Goal: Task Accomplishment & Management: Use online tool/utility

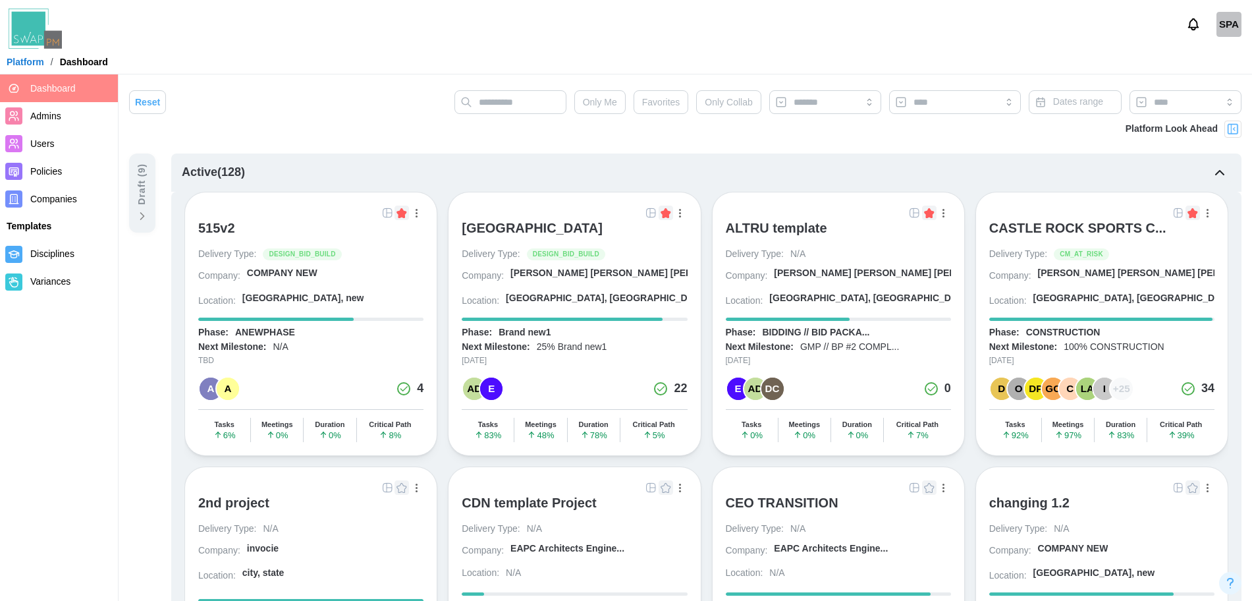
click at [577, 229] on div "[GEOGRAPHIC_DATA]" at bounding box center [532, 228] width 141 height 16
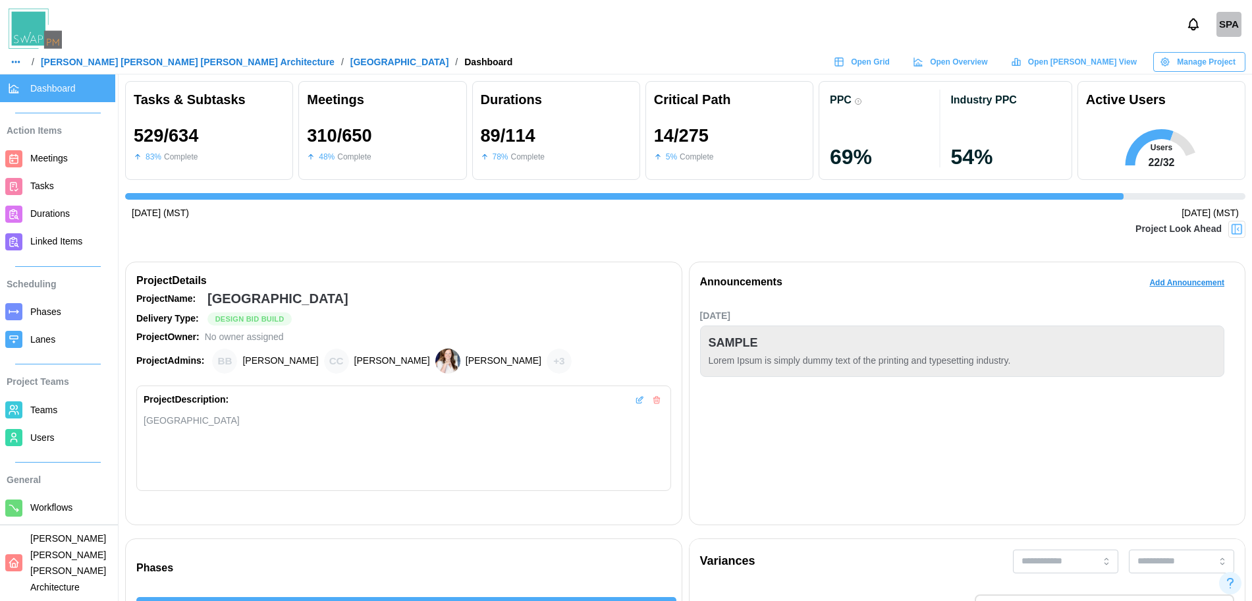
scroll to position [0, 12359]
click at [890, 57] on div "Open Grid" at bounding box center [862, 62] width 56 height 18
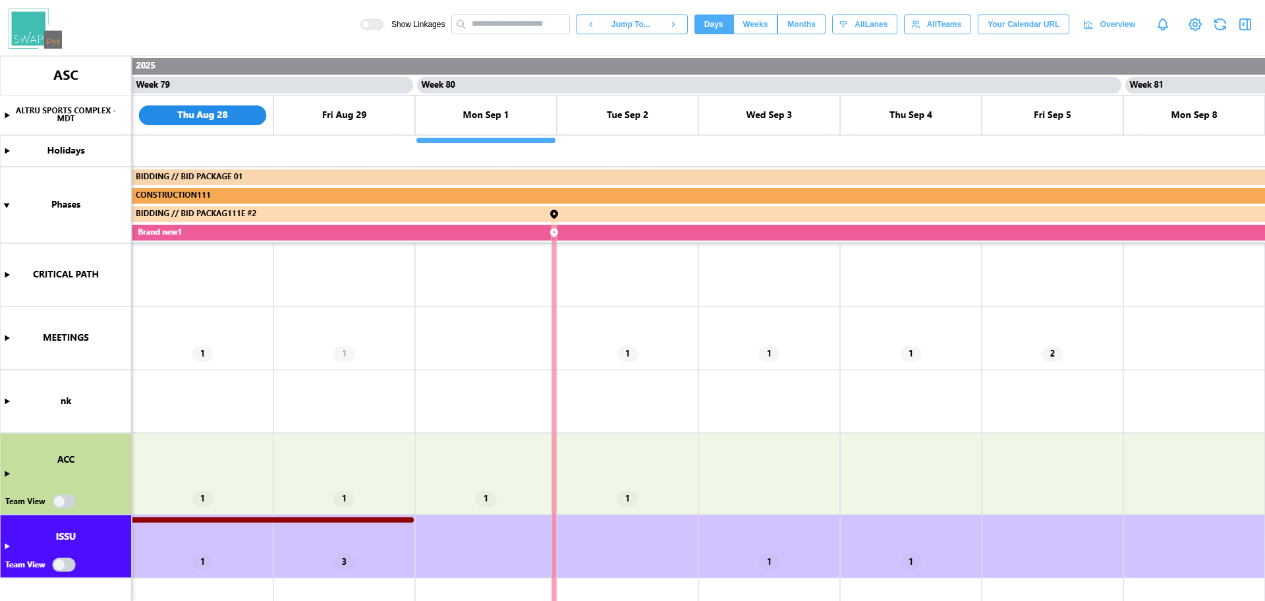
scroll to position [0, 55659]
click at [630, 352] on canvas at bounding box center [632, 328] width 1265 height 545
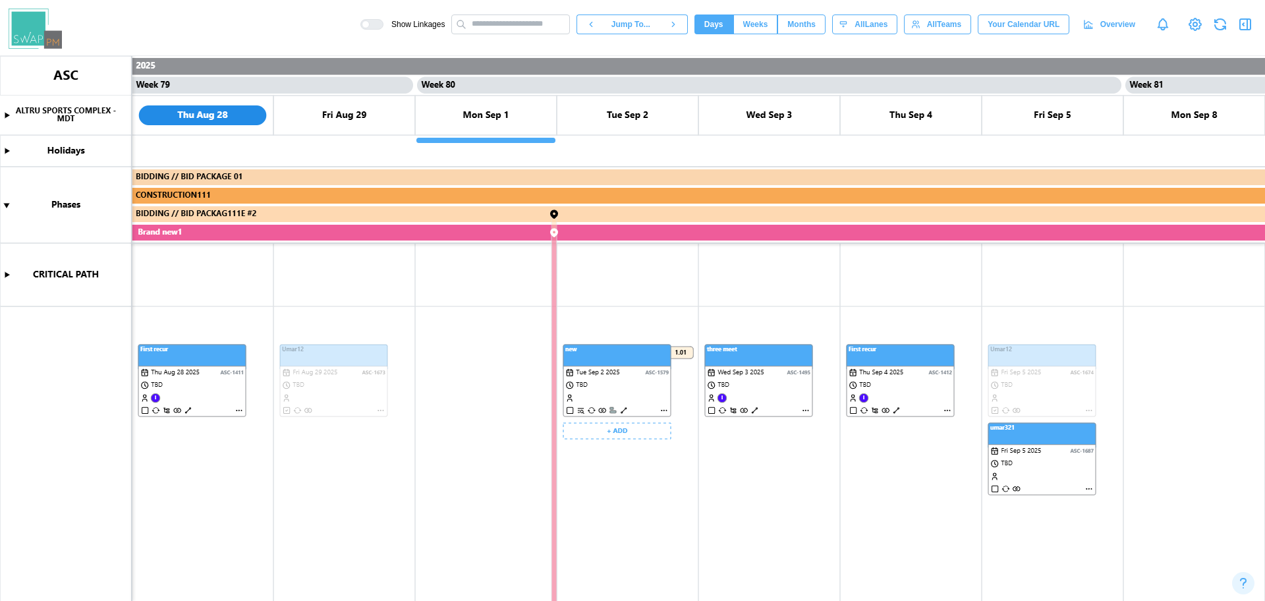
click at [628, 370] on canvas at bounding box center [632, 328] width 1265 height 545
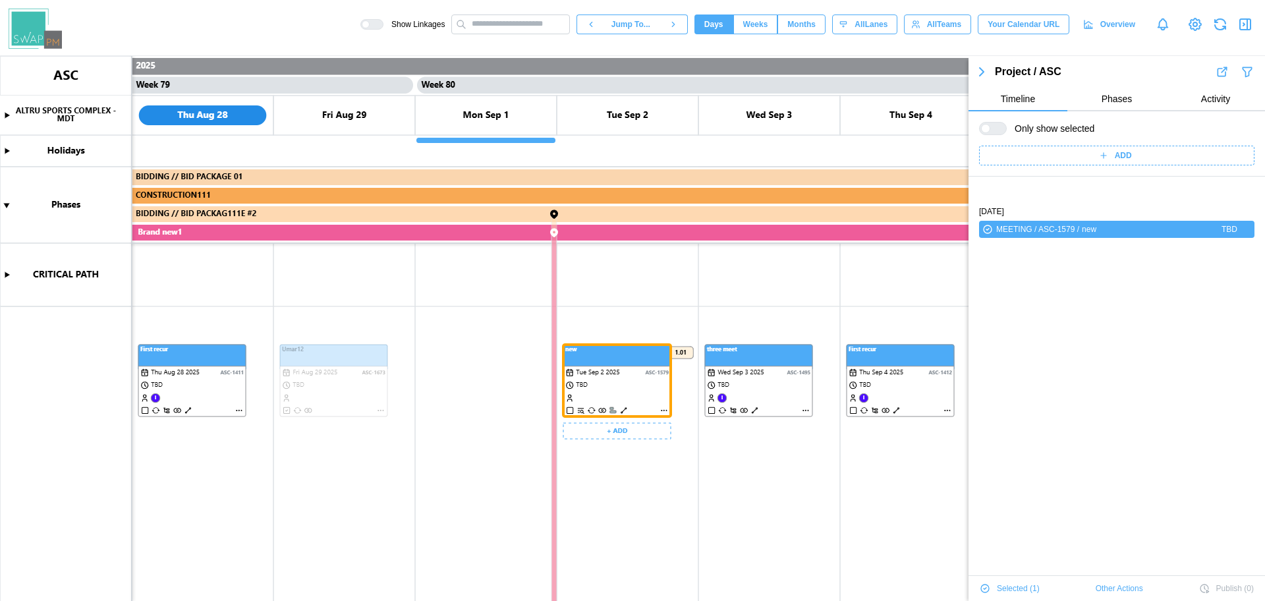
click at [734, 378] on canvas at bounding box center [632, 328] width 1265 height 545
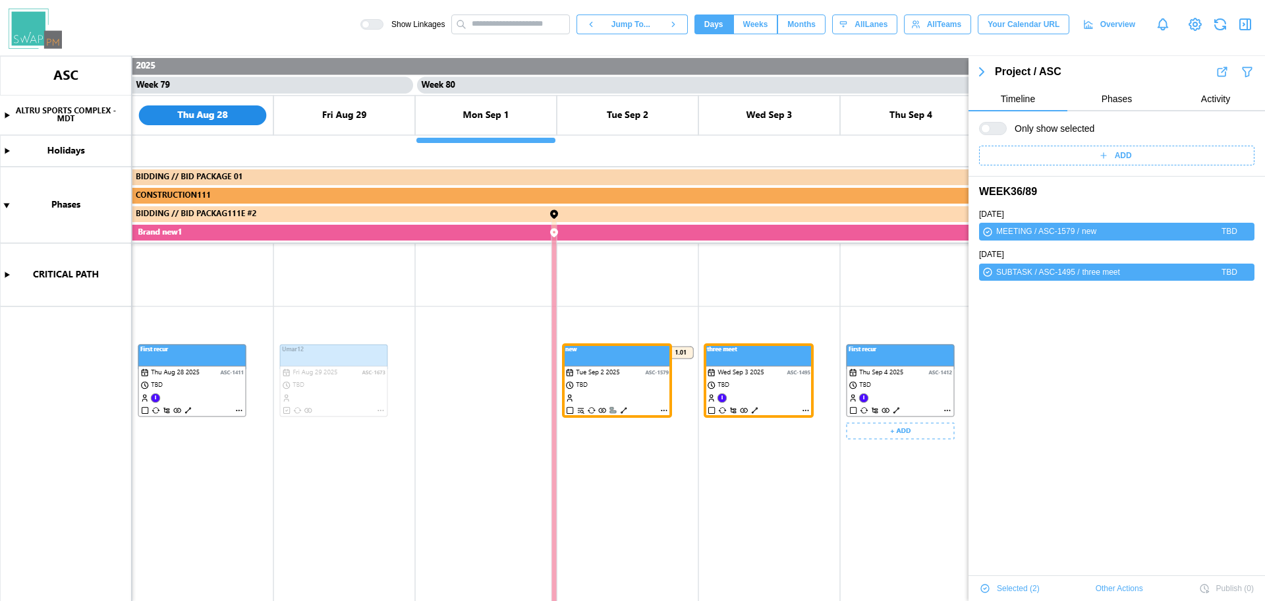
click at [880, 351] on canvas at bounding box center [632, 328] width 1265 height 545
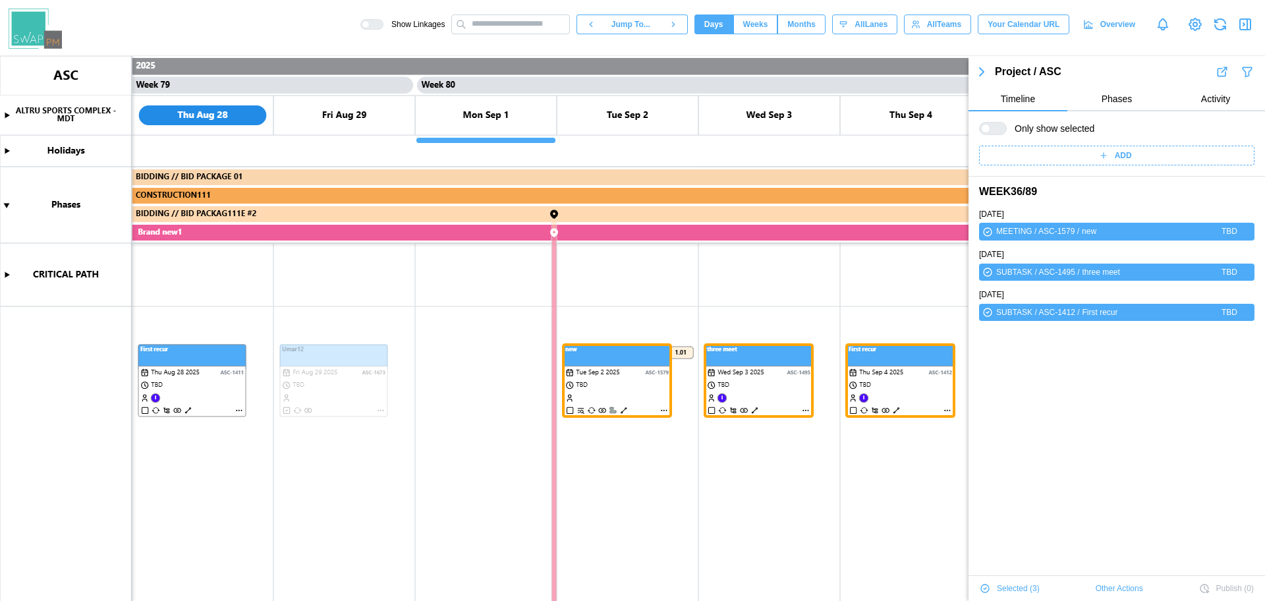
click at [1095, 580] on span "Other Actions" at bounding box center [1118, 588] width 47 height 18
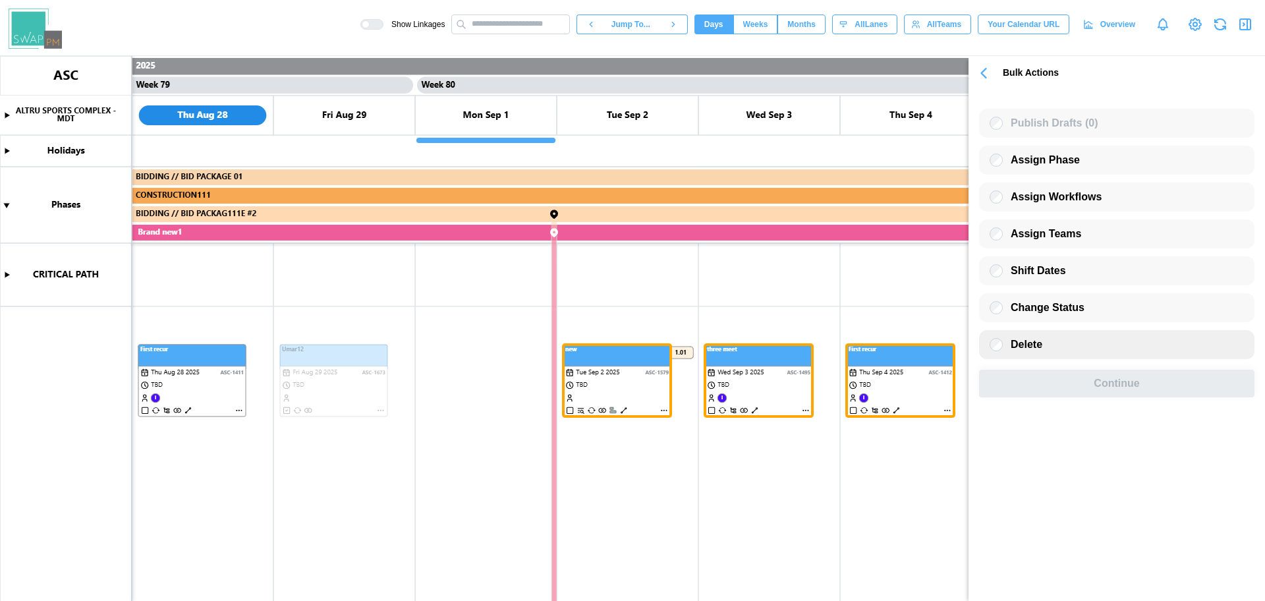
click at [1058, 347] on div "Delete" at bounding box center [1116, 344] width 275 height 29
click at [989, 343] on div "Delete" at bounding box center [1116, 344] width 275 height 29
click at [1040, 388] on div "Continue" at bounding box center [1116, 383] width 245 height 26
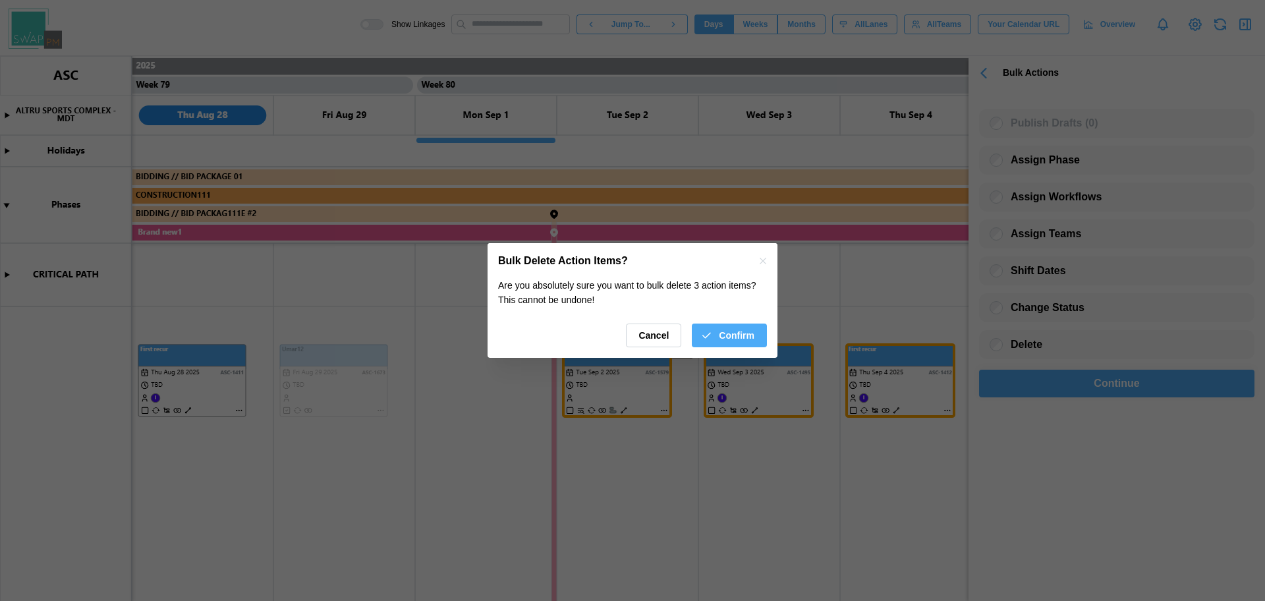
click at [701, 325] on button "Confirm" at bounding box center [729, 335] width 75 height 24
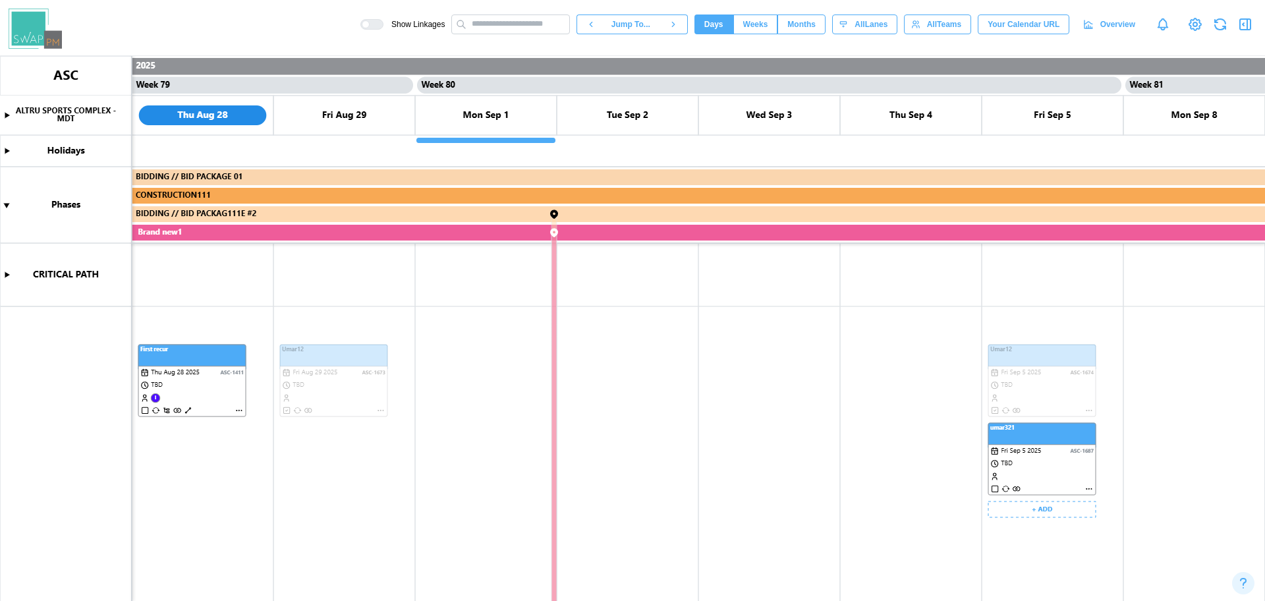
click at [1032, 434] on canvas at bounding box center [632, 328] width 1265 height 545
click at [1249, 18] on icon "button" at bounding box center [1245, 24] width 16 height 16
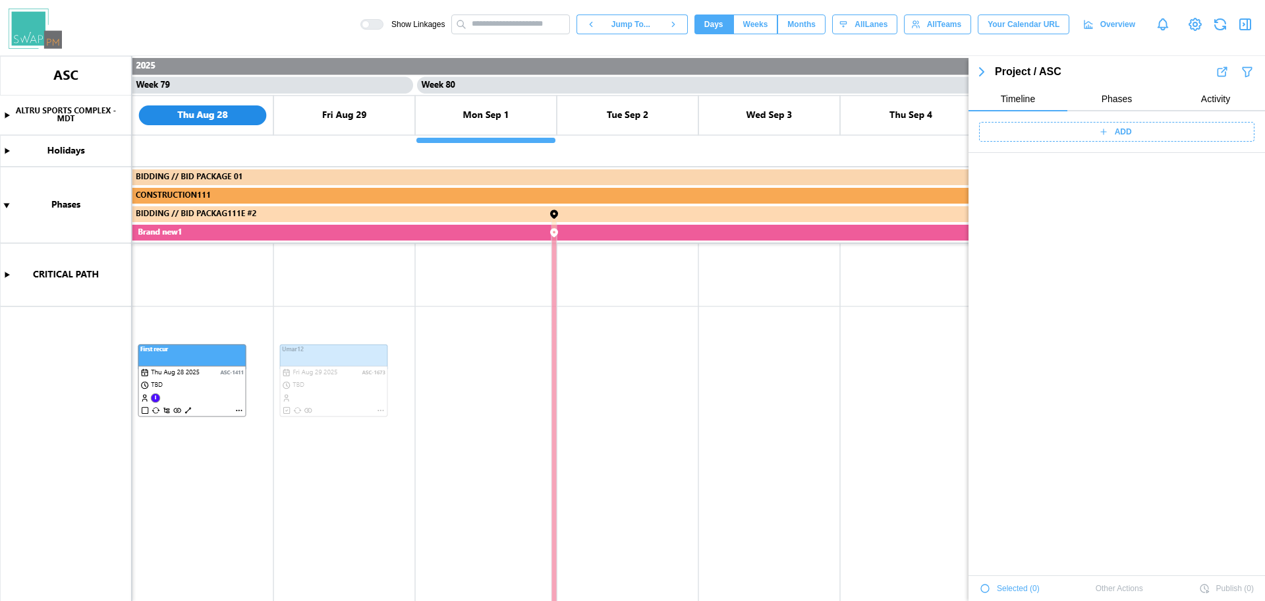
scroll to position [46317, 0]
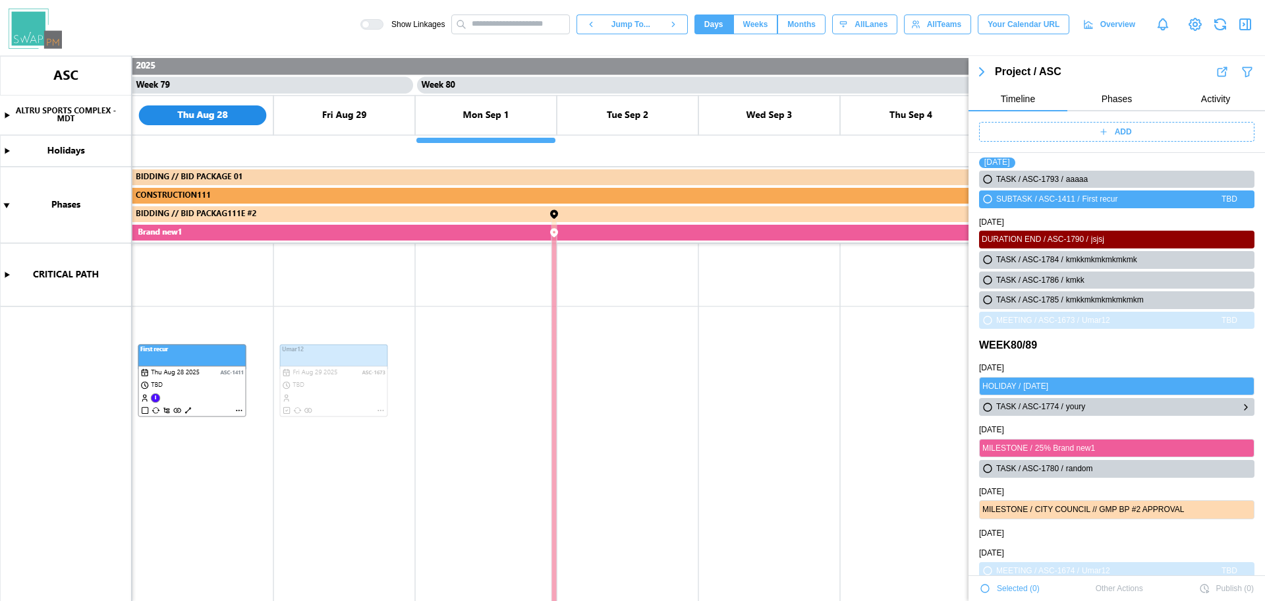
click at [984, 401] on icon "button" at bounding box center [987, 407] width 11 height 16
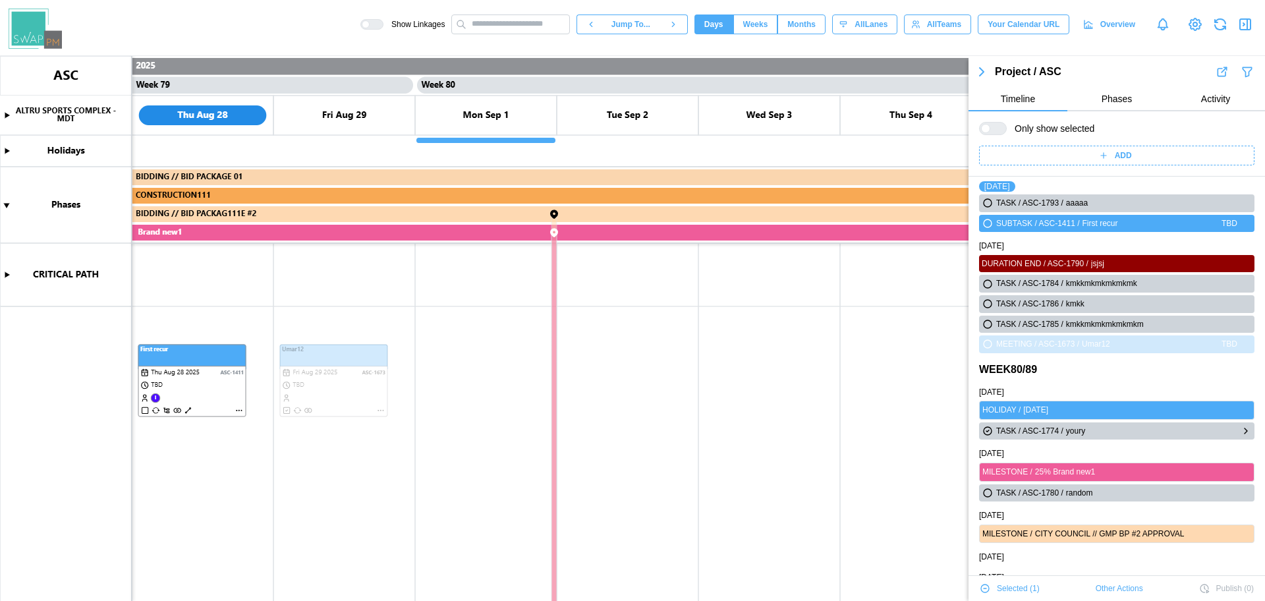
scroll to position [46340, 0]
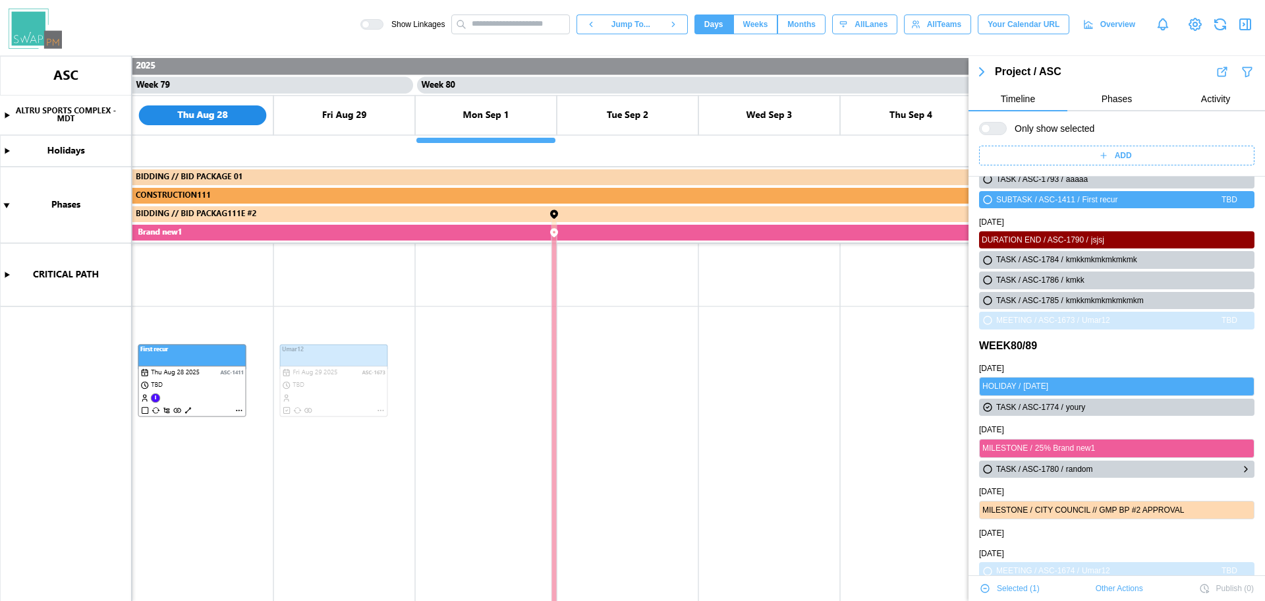
click at [984, 467] on icon "button" at bounding box center [987, 469] width 8 height 8
click at [989, 304] on icon "button" at bounding box center [987, 300] width 8 height 8
click at [1102, 595] on span "Other Actions" at bounding box center [1118, 588] width 47 height 18
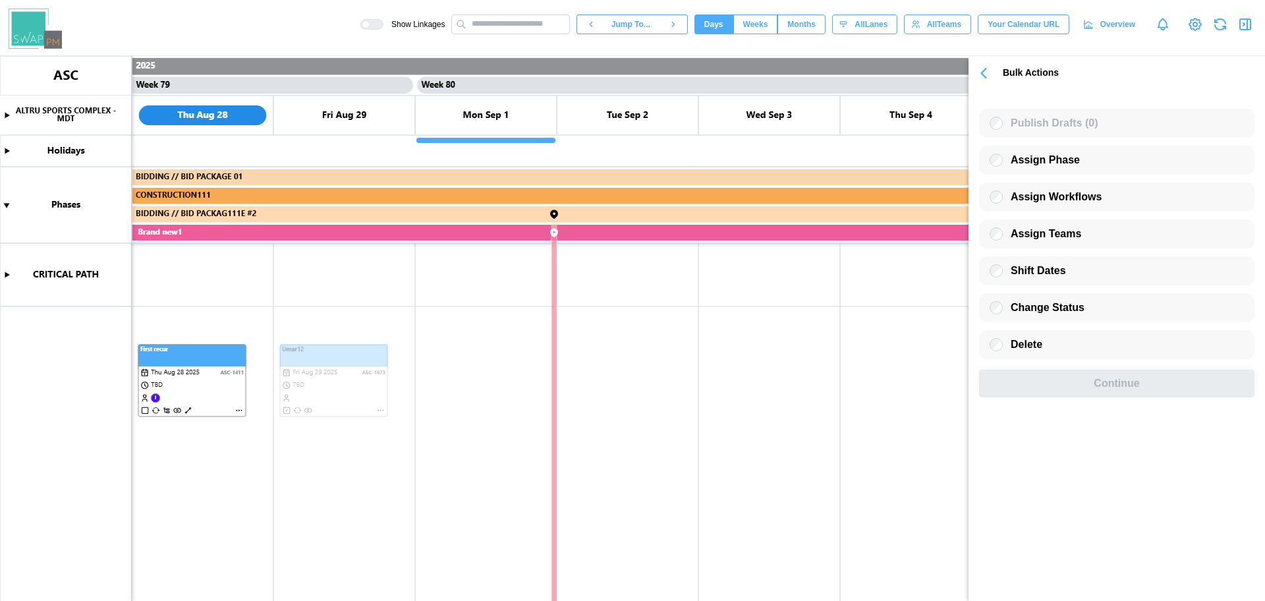
scroll to position [0, 0]
click at [1049, 338] on div "Delete" at bounding box center [1116, 344] width 275 height 29
click at [1035, 350] on span "Delete" at bounding box center [1026, 344] width 32 height 11
click at [1043, 387] on div "Continue" at bounding box center [1116, 383] width 245 height 26
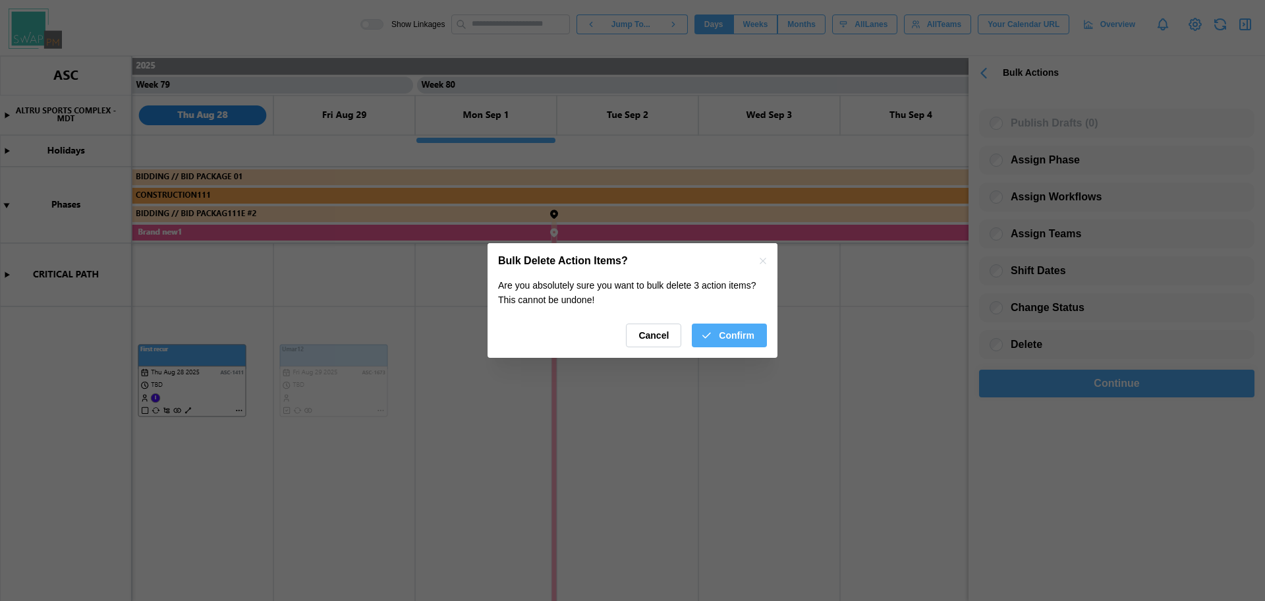
click at [728, 329] on span "Confirm" at bounding box center [737, 335] width 36 height 22
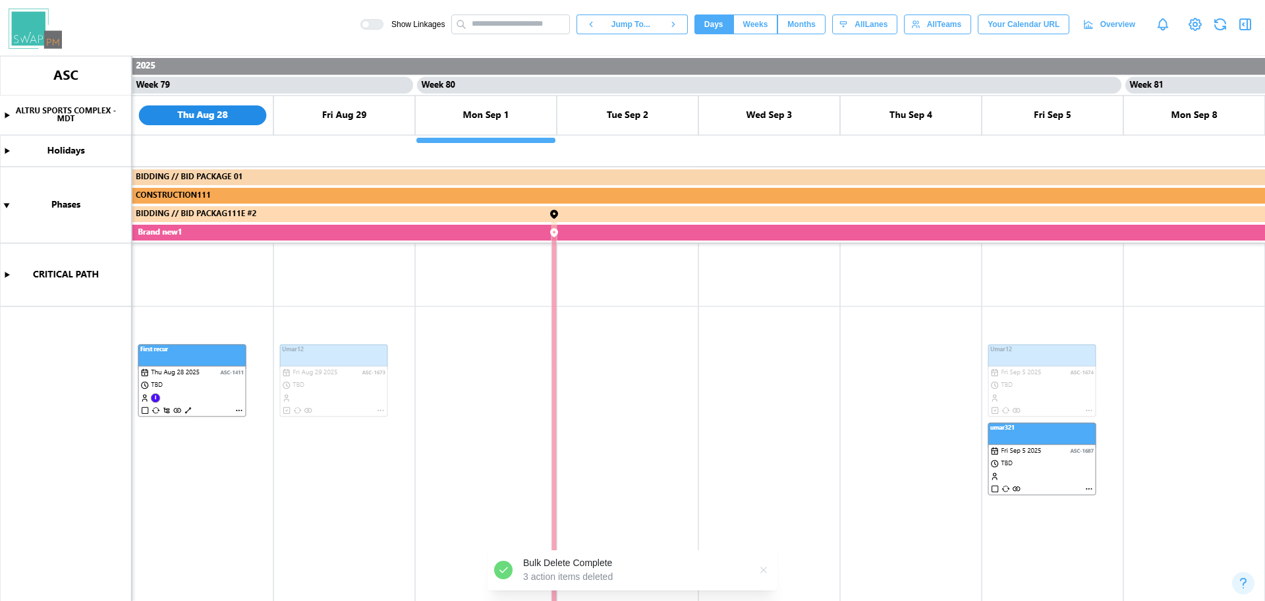
click at [1242, 28] on icon "button" at bounding box center [1245, 24] width 16 height 16
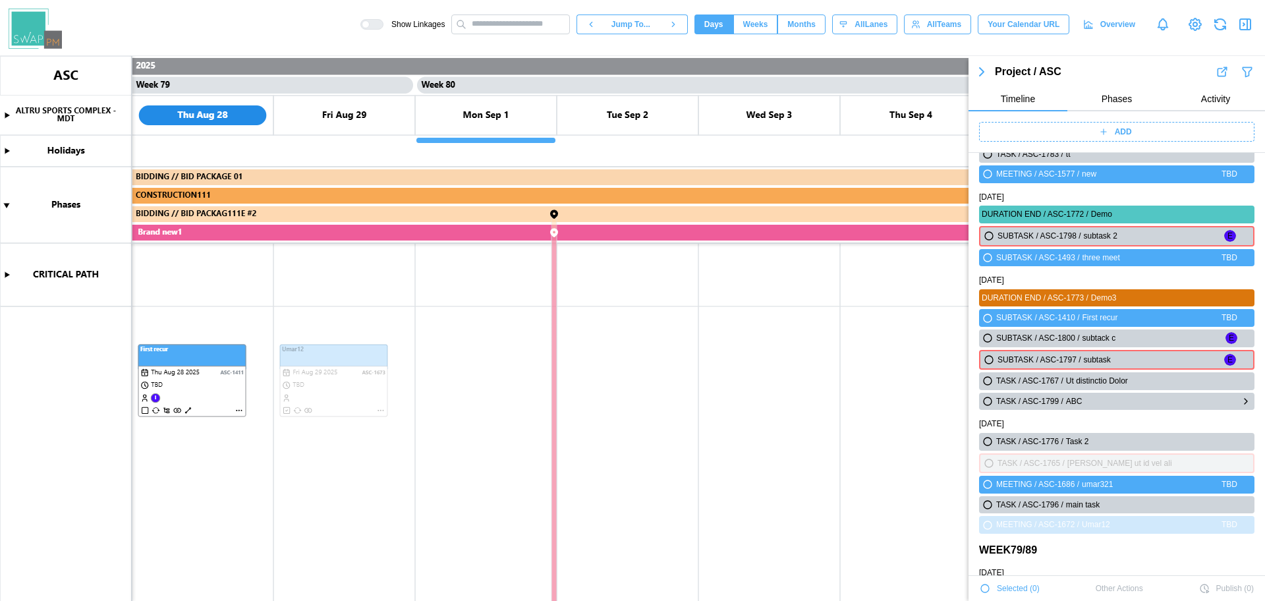
scroll to position [45606, 0]
click at [988, 381] on icon "button" at bounding box center [987, 381] width 8 height 8
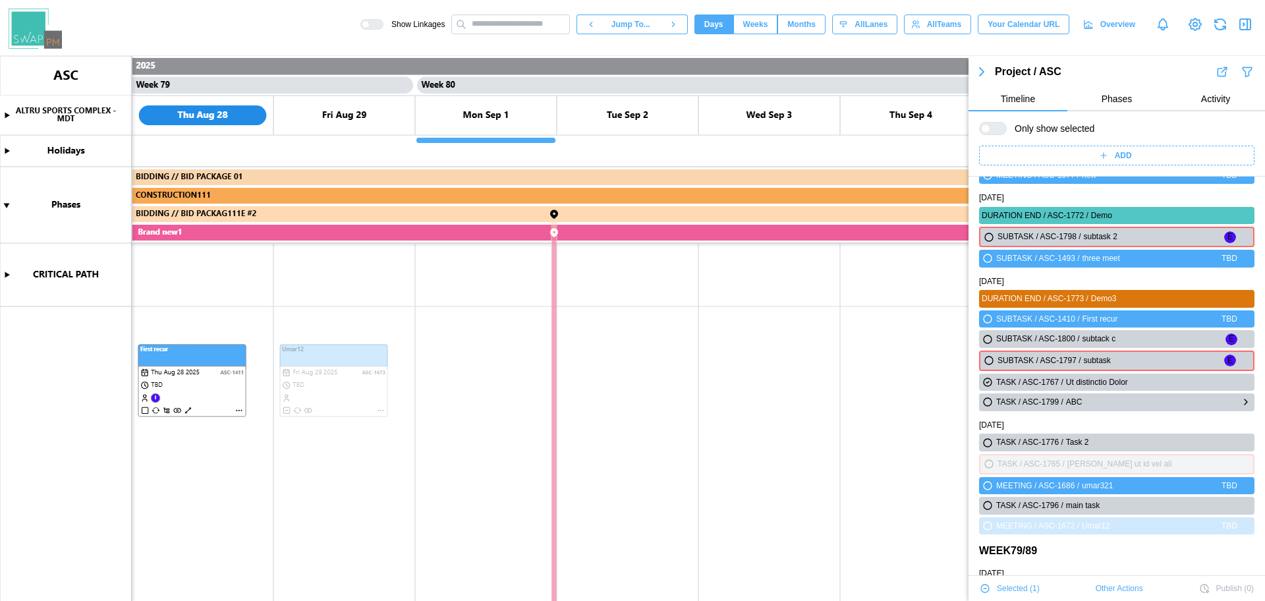
click at [988, 401] on icon "button" at bounding box center [987, 402] width 8 height 8
click at [1095, 594] on button "Other Actions" at bounding box center [1119, 588] width 49 height 20
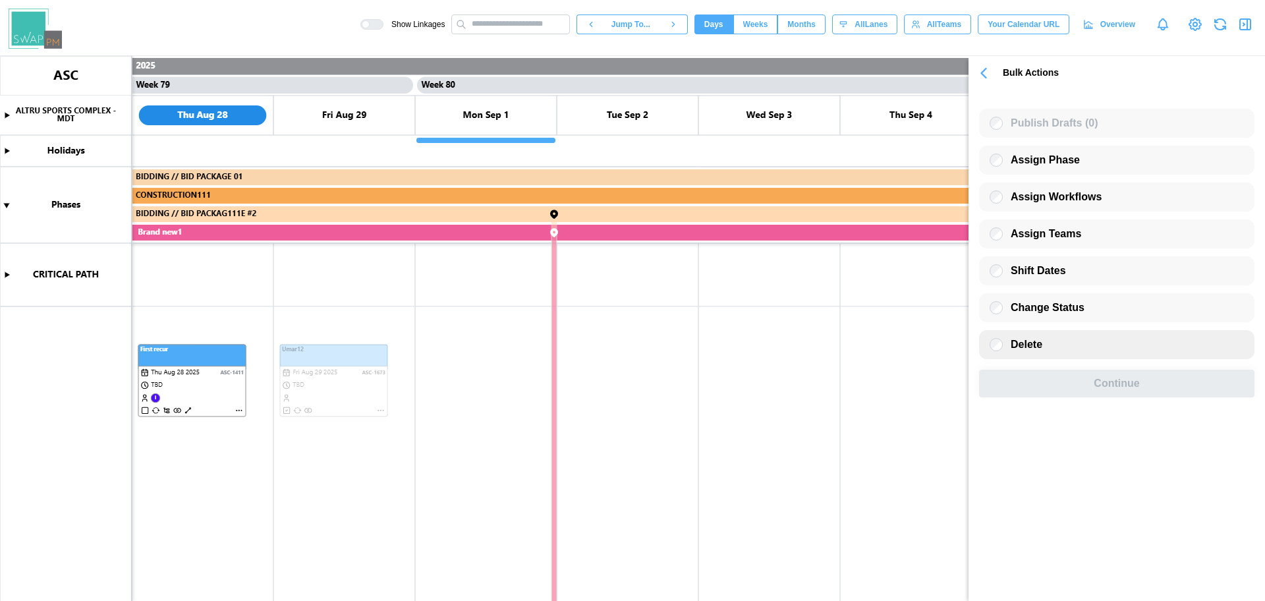
click at [1009, 351] on label "Delete" at bounding box center [1023, 344] width 40 height 13
click at [1053, 389] on div "Continue" at bounding box center [1116, 383] width 245 height 26
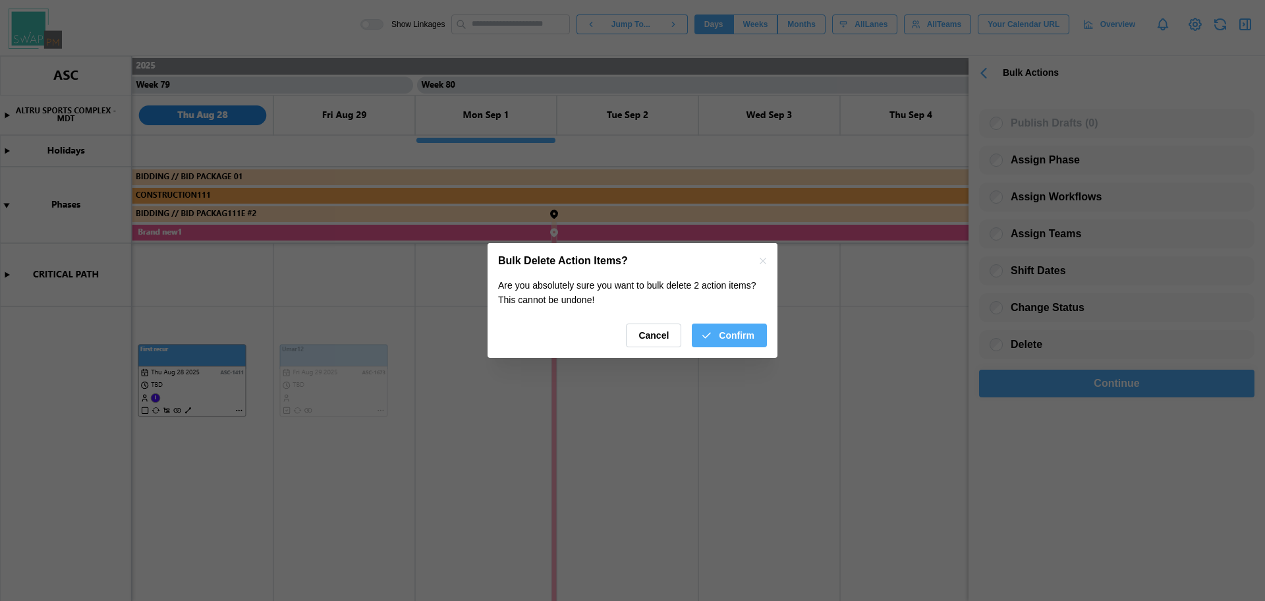
click at [718, 331] on div "Confirm" at bounding box center [727, 335] width 54 height 22
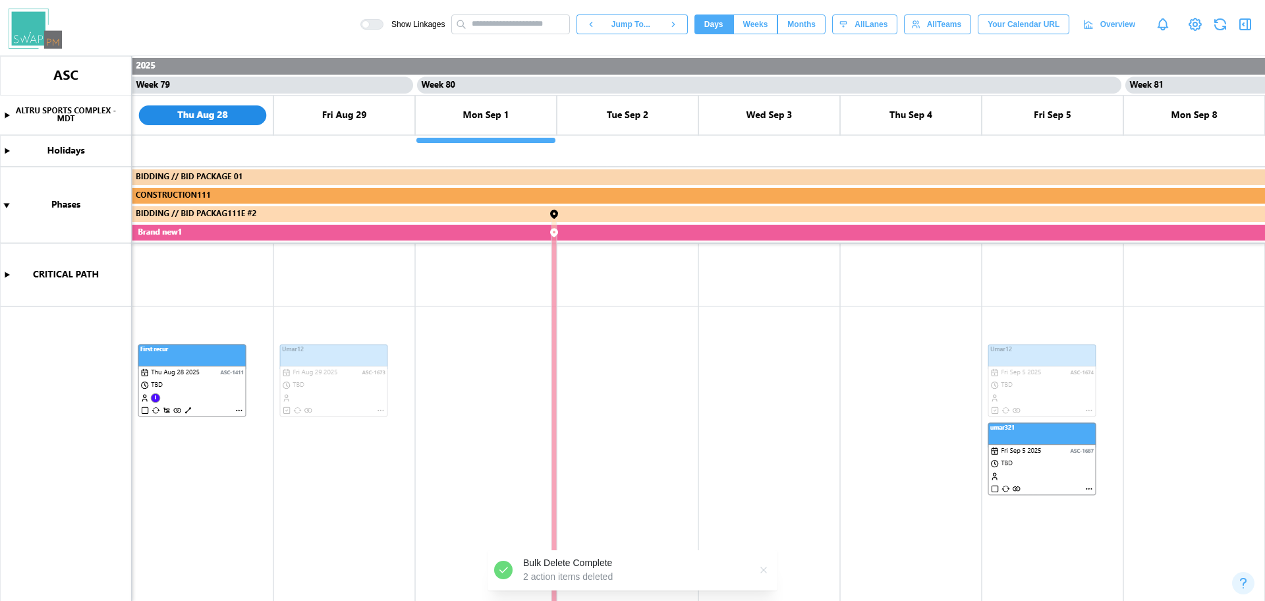
click at [1245, 26] on icon "button" at bounding box center [1245, 24] width 16 height 16
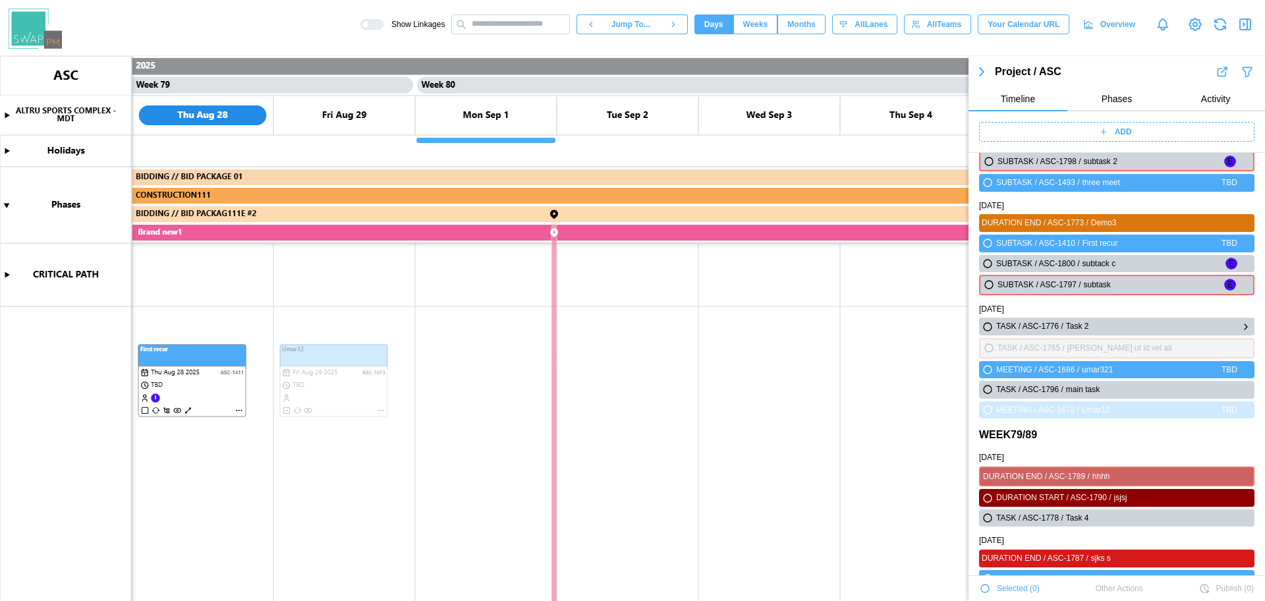
scroll to position [45689, 0]
